Goal: Task Accomplishment & Management: Complete application form

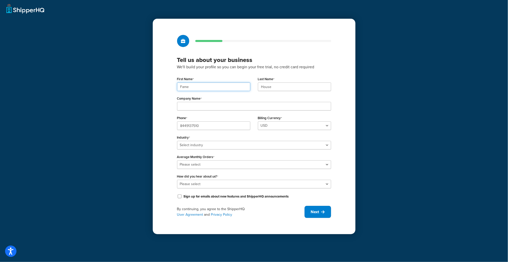
click at [192, 87] on input "Fame" at bounding box center [213, 87] width 73 height 9
paste input "UMG"
type input "UMG"
click at [283, 87] on input "House" at bounding box center [294, 87] width 73 height 9
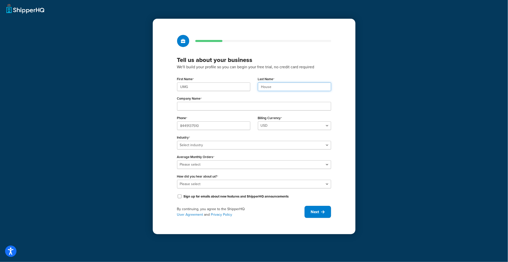
click at [283, 87] on input "House" at bounding box center [294, 87] width 73 height 9
paste input "UMG"
type input "UMG"
click at [193, 105] on input "Company Name" at bounding box center [254, 106] width 154 height 9
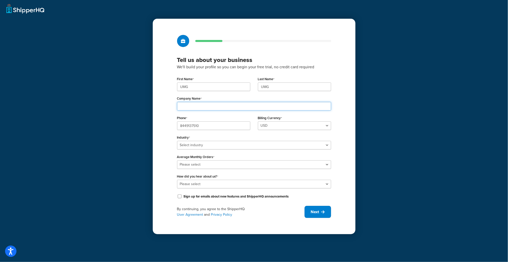
paste input "Universal Music Group"
type input "Universal Music Group"
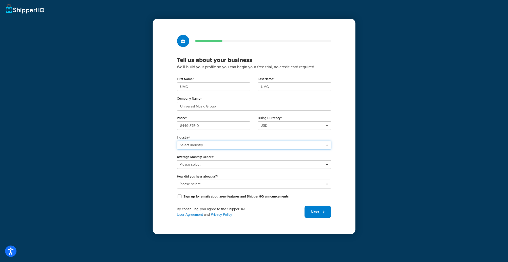
click at [197, 146] on select "Select industry Automotive Adult Agriculture Alcohol, Tobacco & CBD Arts & Craf…" at bounding box center [254, 145] width 154 height 9
select select "25"
click at [177, 141] on select "Select industry Automotive Adult Agriculture Alcohol, Tobacco & CBD Arts & Craf…" at bounding box center [254, 145] width 154 height 9
click at [204, 159] on label "Average Monthly Orders" at bounding box center [195, 157] width 37 height 4
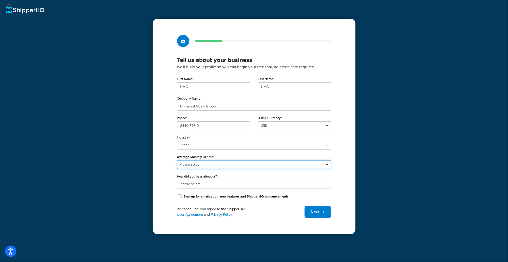
click at [204, 161] on select "Please select 0-500 501-1,000 1,001-10,000 10,001-20,000 Over 20,000" at bounding box center [254, 165] width 154 height 9
click at [203, 162] on select "Please select 0-500 501-1,000 1,001-10,000 10,001-20,000 Over 20,000" at bounding box center [254, 165] width 154 height 9
select select "3"
click at [177, 161] on select "Please select 0-500 501-1,000 1,001-10,000 10,001-20,000 Over 20,000" at bounding box center [254, 165] width 154 height 9
click at [209, 185] on select "Please select Online Search App Store or Marketplace Listing Referred by Agency…" at bounding box center [254, 184] width 154 height 9
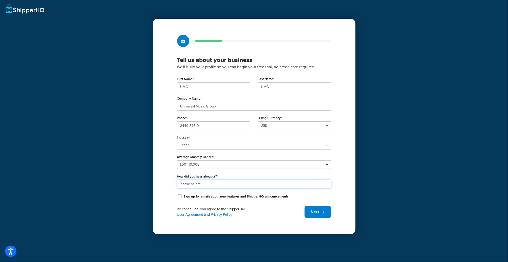
select select "10"
click at [177, 180] on select "Please select Online Search App Store or Marketplace Listing Referred by Agency…" at bounding box center [254, 184] width 154 height 9
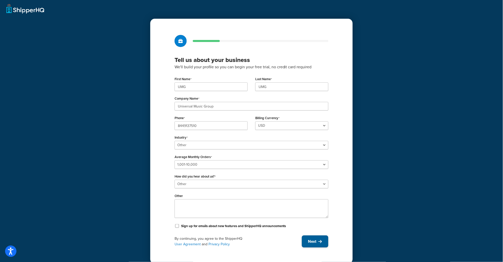
click at [309, 242] on span "Next" at bounding box center [312, 242] width 8 height 6
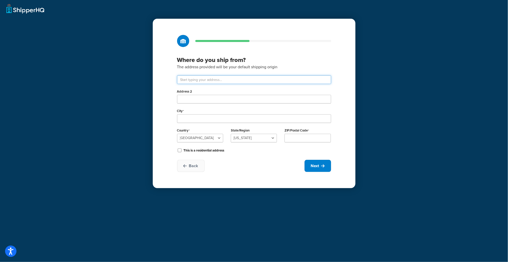
click at [212, 79] on input "text" at bounding box center [254, 79] width 154 height 9
paste input "123 S Broad St, 26th Floor"
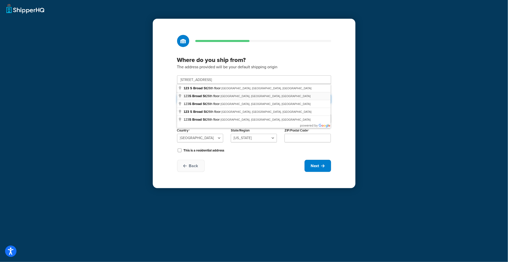
type input "123 S Broad St 26th floor"
type input "Woodbury"
select select "30"
type input "08096"
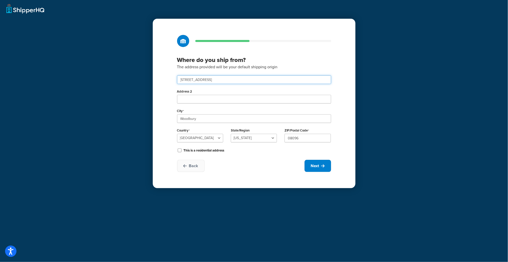
click at [233, 79] on input "123 S Broad St 26th floor" at bounding box center [254, 79] width 154 height 9
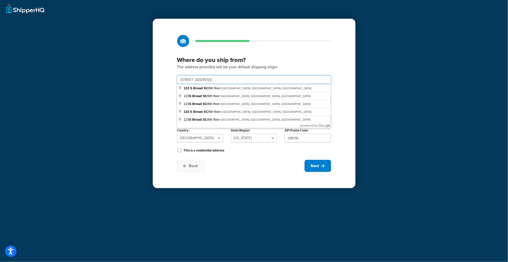
click at [232, 78] on input "123 S Broad St 26th floor" at bounding box center [254, 79] width 154 height 9
type input "123 S Broad St 26th floor"
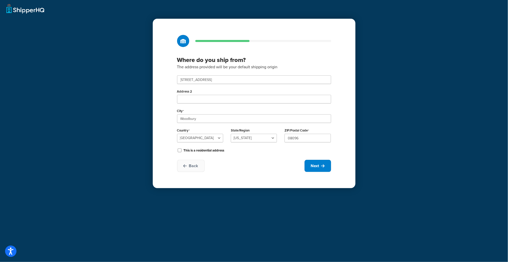
type input "Philadelphia"
select select "38"
type input "19109"
click at [319, 172] on div "Where do you ship from? The address provided will be your default shipping orig…" at bounding box center [254, 104] width 203 height 170
click at [318, 168] on span "Next" at bounding box center [315, 166] width 8 height 6
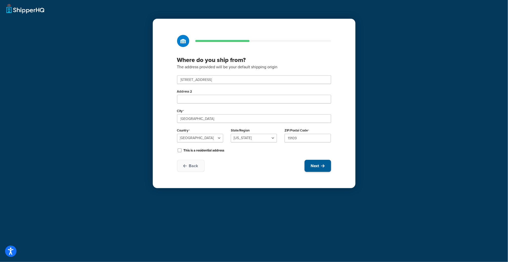
select select "1"
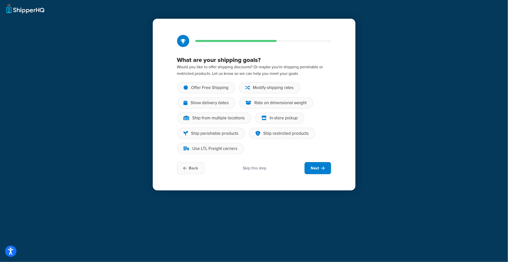
click at [255, 174] on div "Back Skip this step Next" at bounding box center [254, 168] width 154 height 12
click at [255, 169] on div "Skip this step" at bounding box center [255, 169] width 24 height 6
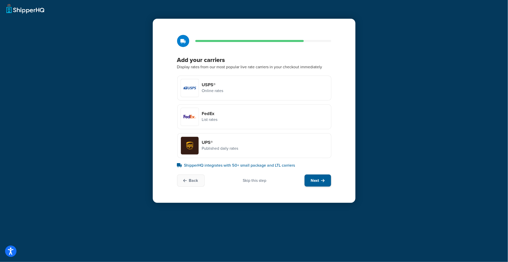
click at [307, 179] on button "Next" at bounding box center [317, 181] width 27 height 12
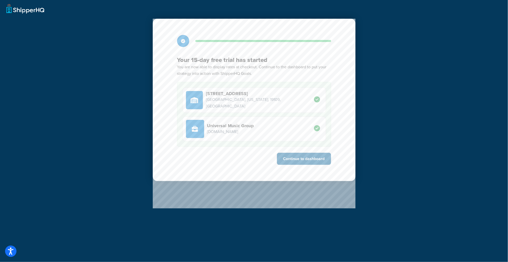
click at [320, 161] on button "Continue to dashboard" at bounding box center [304, 159] width 54 height 12
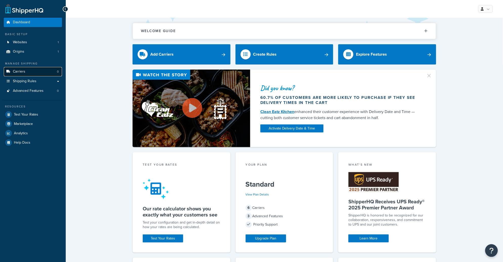
click at [24, 71] on span "Carriers" at bounding box center [19, 72] width 12 height 4
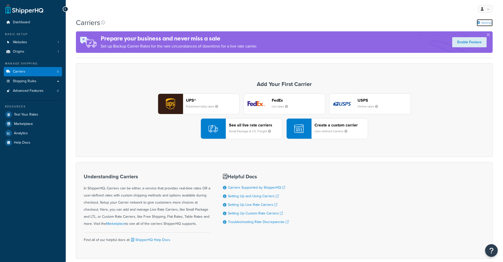
click at [487, 23] on link "Settings" at bounding box center [485, 22] width 16 height 7
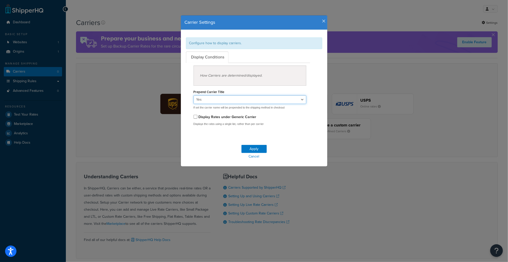
click at [227, 98] on select "Yes No" at bounding box center [249, 99] width 113 height 9
select select "false"
click at [193, 95] on select "Yes No" at bounding box center [249, 99] width 113 height 9
click at [253, 151] on button "Apply" at bounding box center [253, 149] width 25 height 8
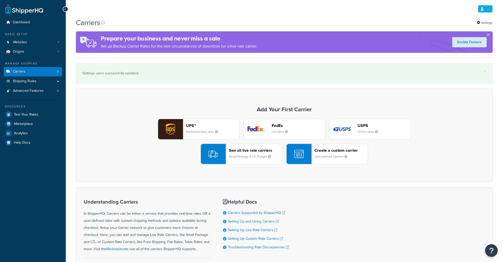
click at [484, 7] on link at bounding box center [486, 9] width 15 height 8
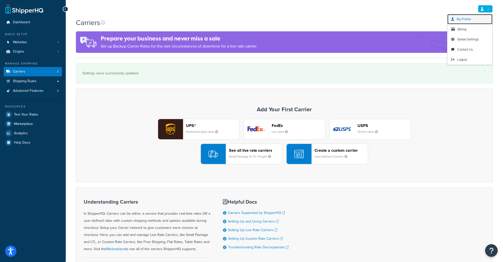
click at [461, 20] on span "My Profile" at bounding box center [464, 19] width 14 height 5
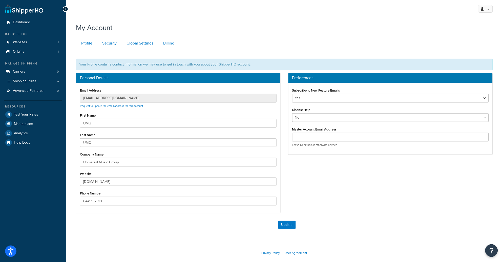
drag, startPoint x: 306, startPoint y: 144, endPoint x: 307, endPoint y: 139, distance: 5.6
click at [306, 143] on p "Leave blank unless otherwise advised" at bounding box center [390, 145] width 197 height 4
click at [308, 136] on input "Master Account Email Address" at bounding box center [390, 137] width 197 height 9
paste input "[EMAIL_ADDRESS][DOMAIN_NAME]"
type input "[EMAIL_ADDRESS][DOMAIN_NAME]"
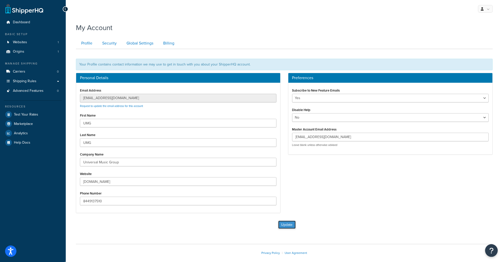
click at [296, 226] on button "Update" at bounding box center [287, 225] width 17 height 8
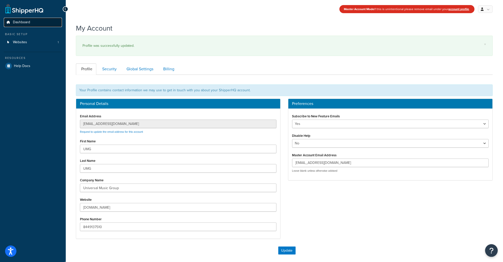
click at [34, 26] on link "Dashboard" at bounding box center [33, 22] width 58 height 9
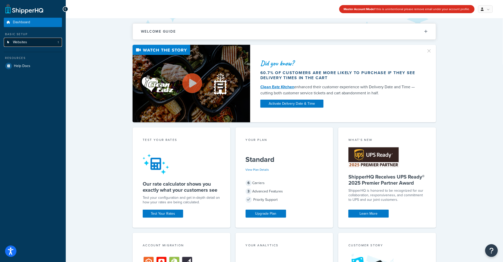
click at [27, 40] on link "Websites 1" at bounding box center [33, 42] width 58 height 9
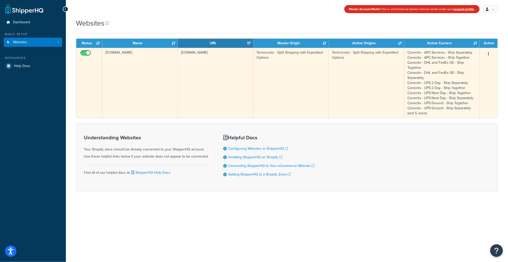
click at [488, 52] on button "button" at bounding box center [488, 54] width 7 height 8
click at [472, 61] on link "Edit" at bounding box center [468, 64] width 40 height 10
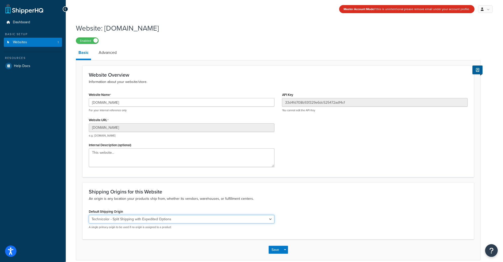
click at [182, 221] on select "El Famoso Artist Endeavor (OG) Graphik Dimensions Artivise Printful Caroline Wh…" at bounding box center [182, 219] width 186 height 9
select select "68760"
click at [89, 215] on select "El Famoso Artist Endeavor (OG) Graphik Dimensions Artivise Printful Caroline Wh…" at bounding box center [182, 219] width 186 height 9
click at [277, 251] on button "Save" at bounding box center [276, 250] width 14 height 8
